Goal: Navigation & Orientation: Find specific page/section

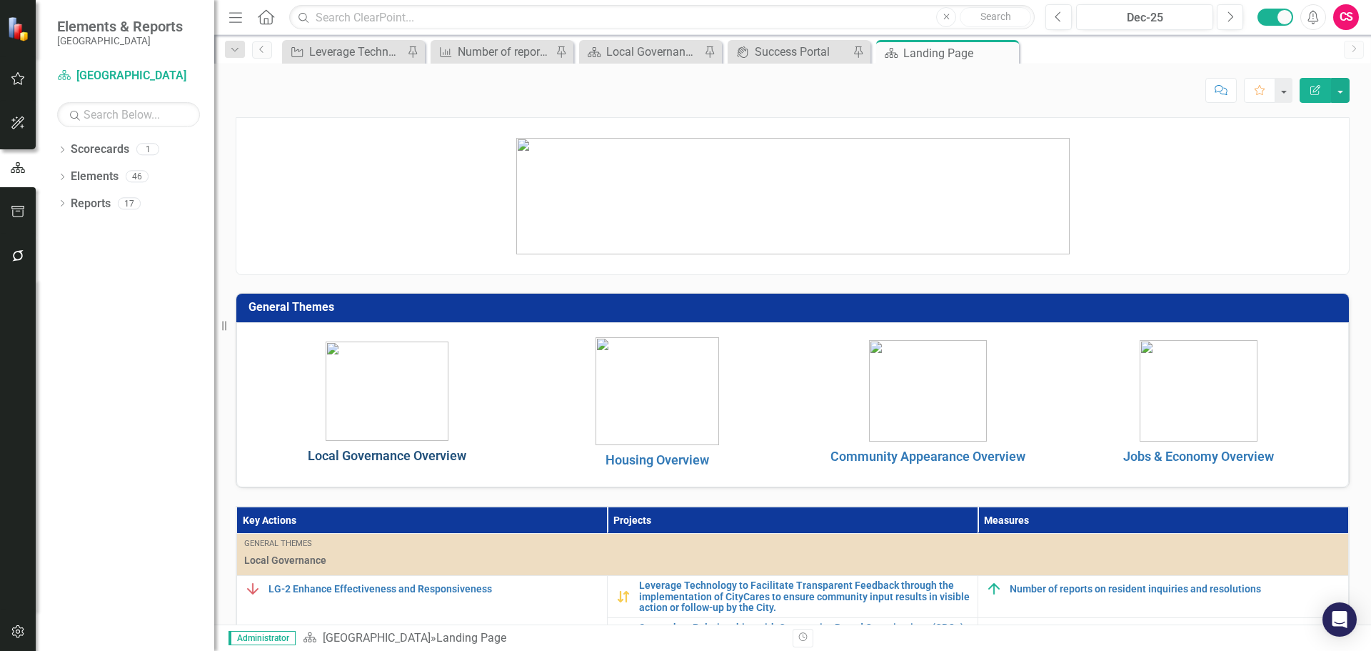
click at [449, 449] on link "Local Governance Overview" at bounding box center [387, 455] width 159 height 15
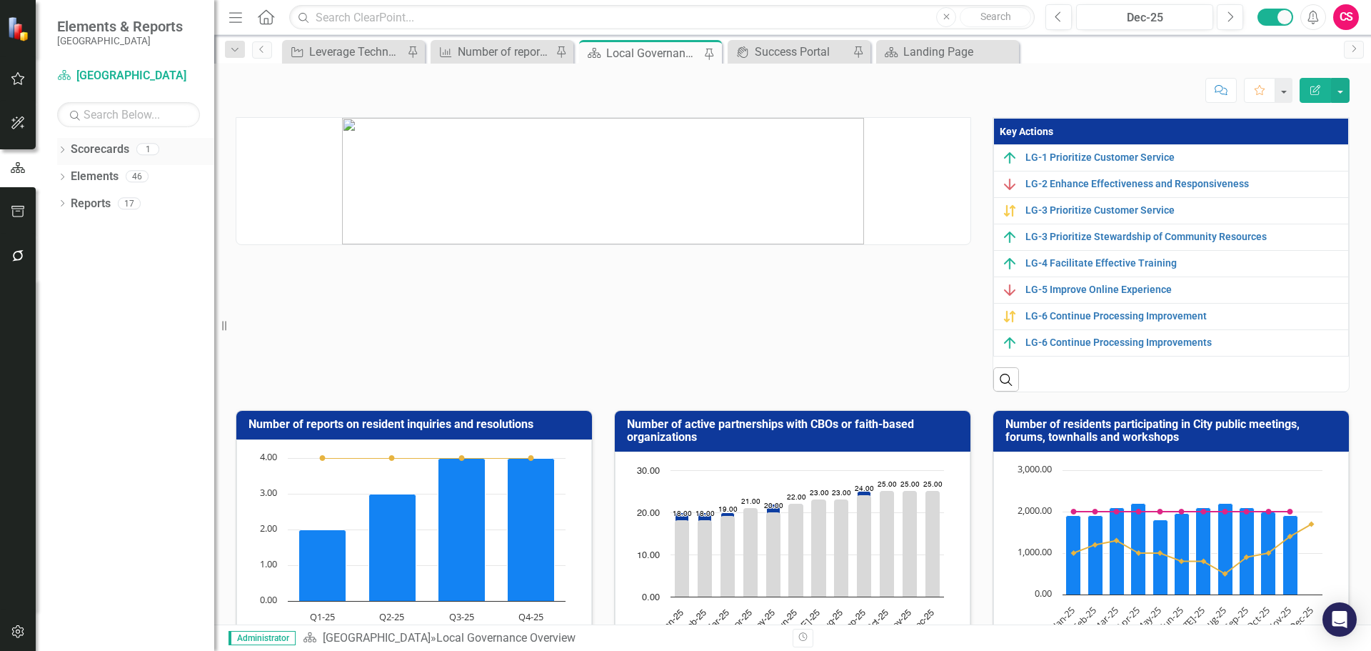
click at [59, 151] on icon "Dropdown" at bounding box center [62, 151] width 10 height 8
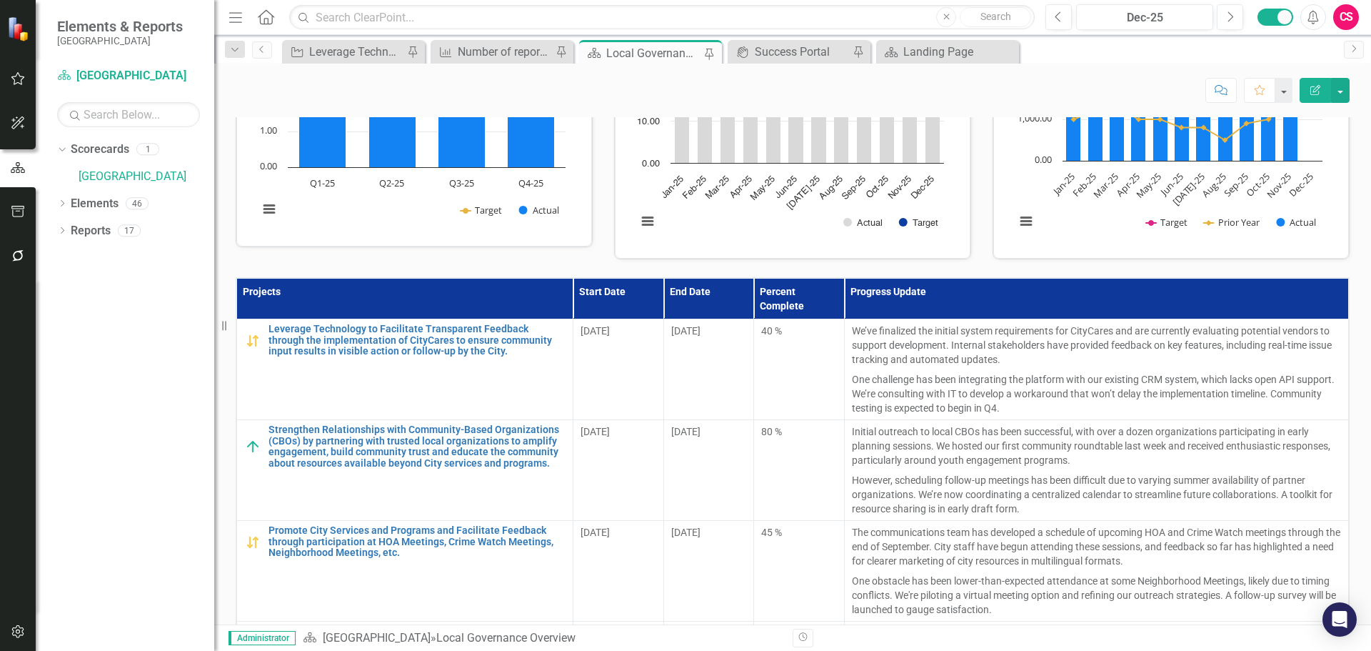
scroll to position [526, 0]
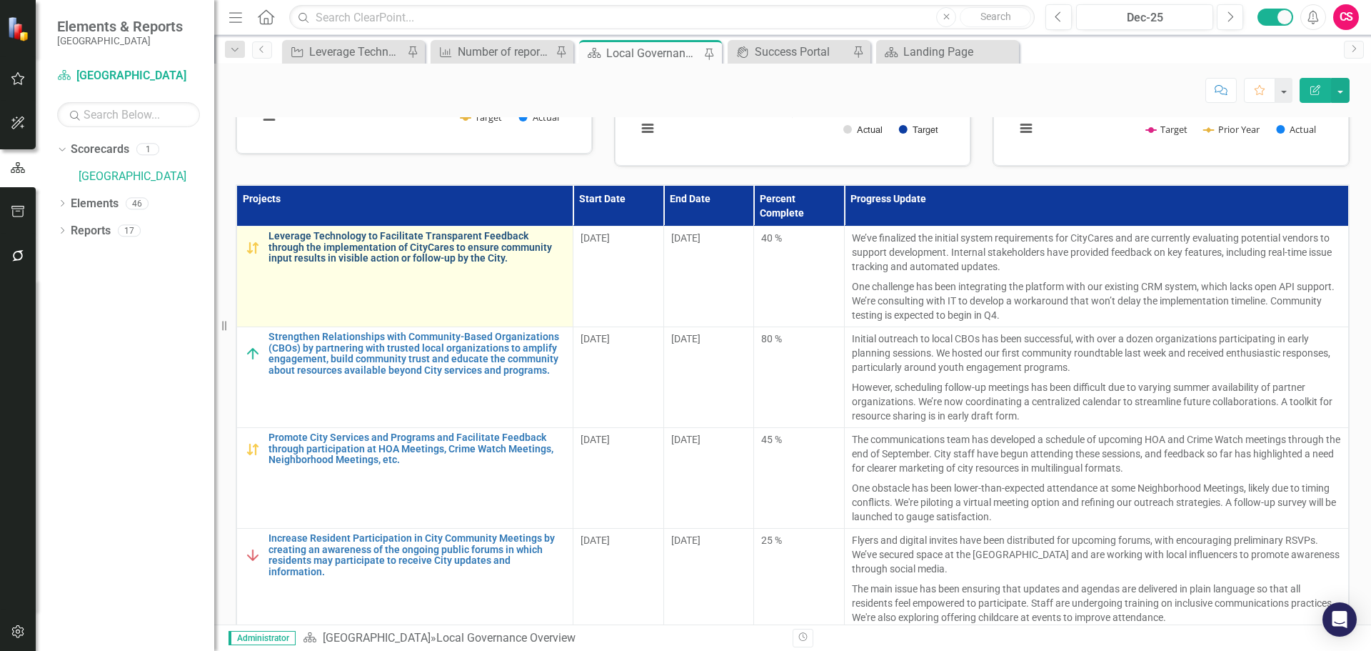
click at [374, 264] on link "Leverage Technology to Facilitate Transparent Feedback through the implementati…" at bounding box center [417, 247] width 297 height 33
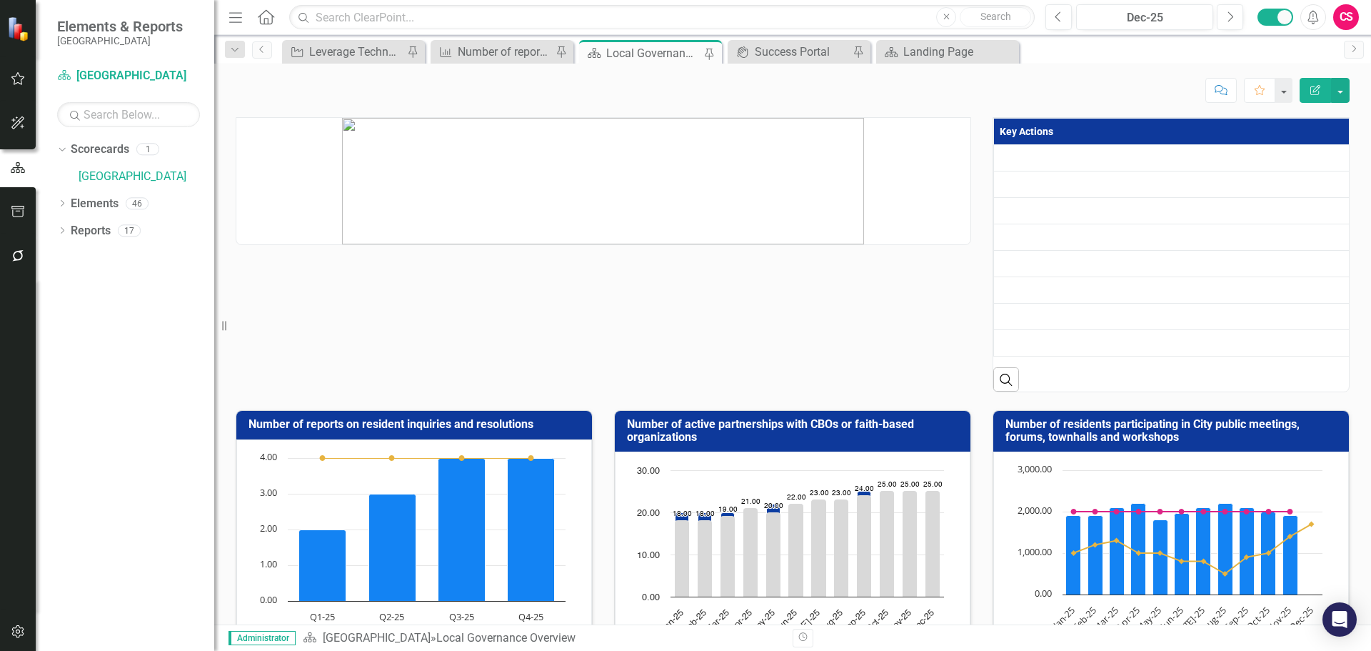
scroll to position [175, 0]
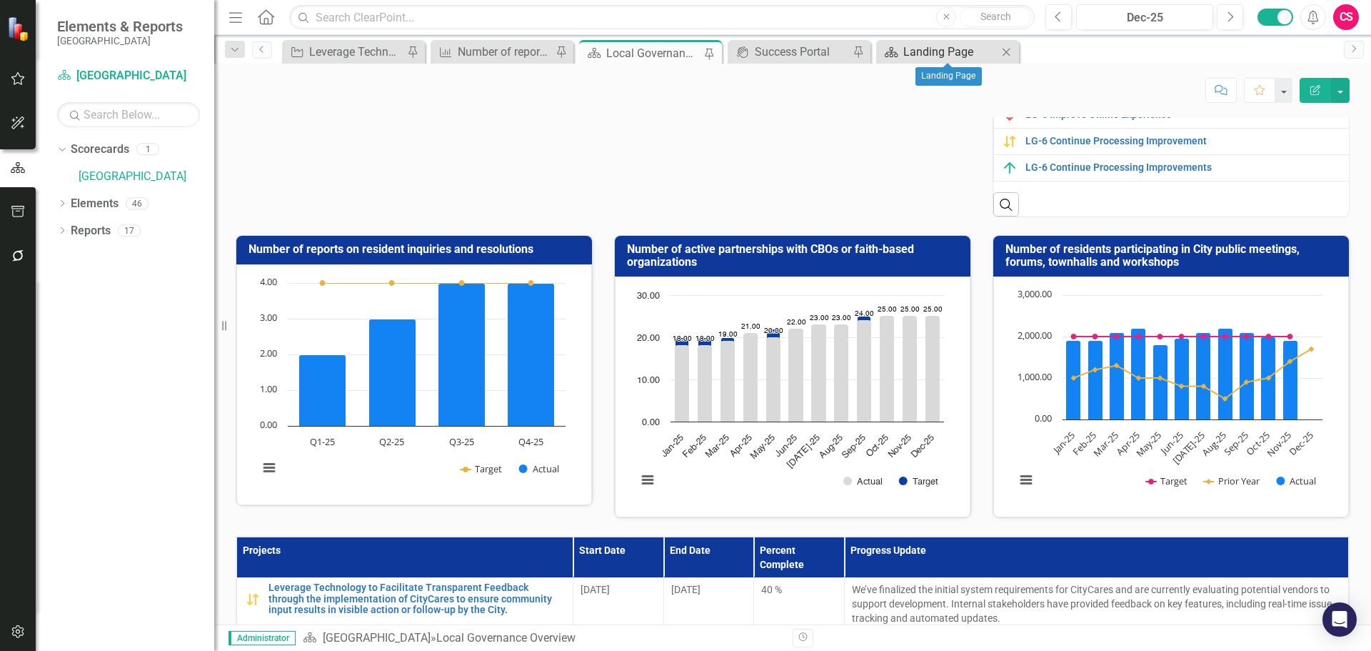
click at [918, 46] on div "Landing Page" at bounding box center [951, 52] width 94 height 18
